Goal: Task Accomplishment & Management: Manage account settings

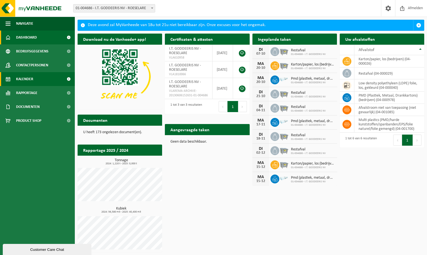
click at [31, 77] on span "Kalender" at bounding box center [24, 79] width 17 height 14
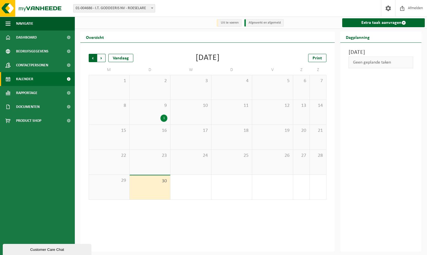
click at [102, 57] on span "Volgende" at bounding box center [101, 58] width 8 height 8
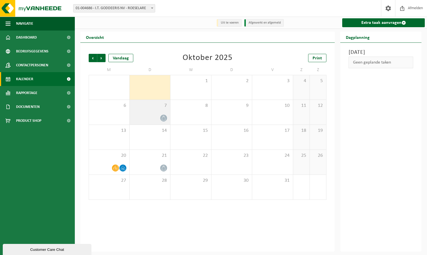
click at [162, 119] on icon at bounding box center [163, 118] width 5 height 5
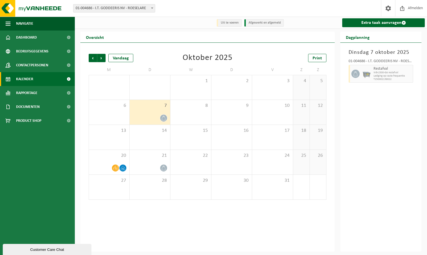
click at [164, 119] on icon at bounding box center [163, 118] width 5 height 5
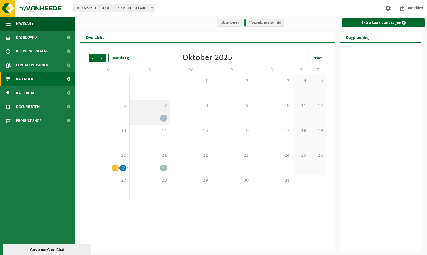
click at [164, 119] on icon at bounding box center [163, 118] width 5 height 5
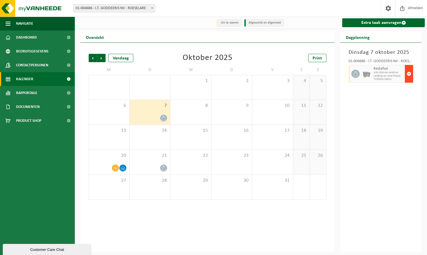
click at [408, 73] on span "button" at bounding box center [409, 73] width 4 height 11
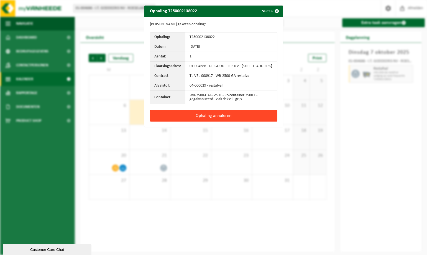
click at [204, 118] on button "Ophaling annuleren" at bounding box center [213, 116] width 127 height 12
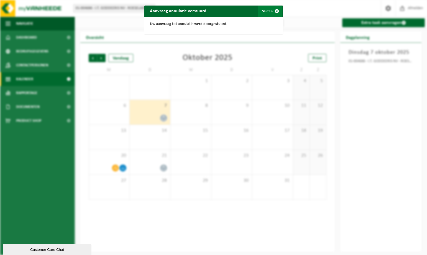
click at [265, 9] on button "Sluiten" at bounding box center [270, 11] width 25 height 11
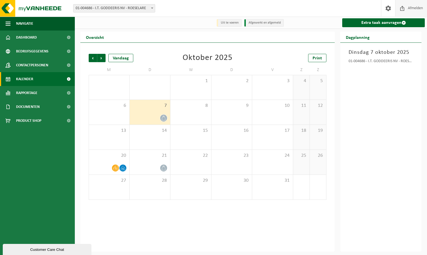
click at [411, 8] on span "Afmelden" at bounding box center [415, 8] width 18 height 16
